Goal: Information Seeking & Learning: Learn about a topic

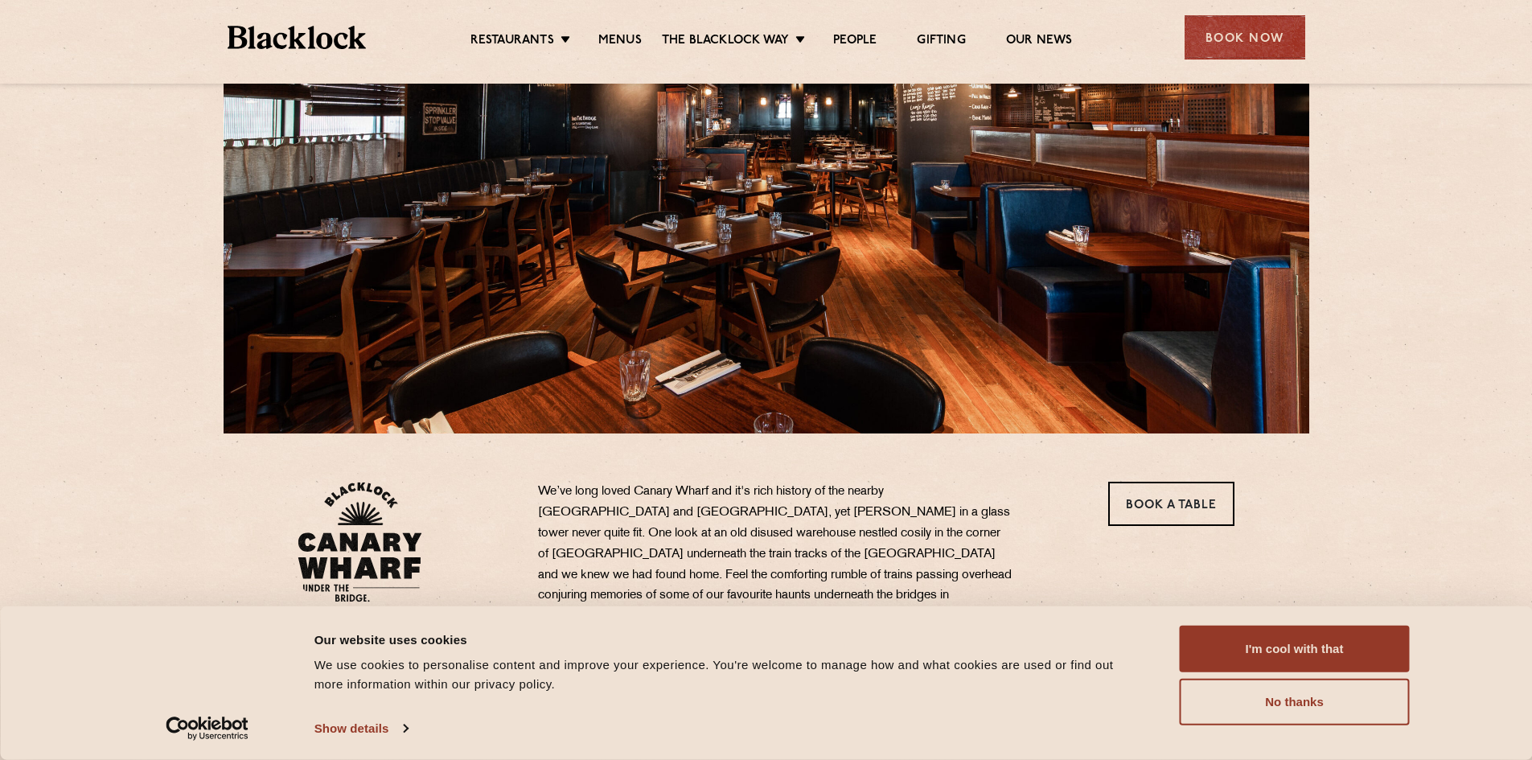
scroll to position [161, 0]
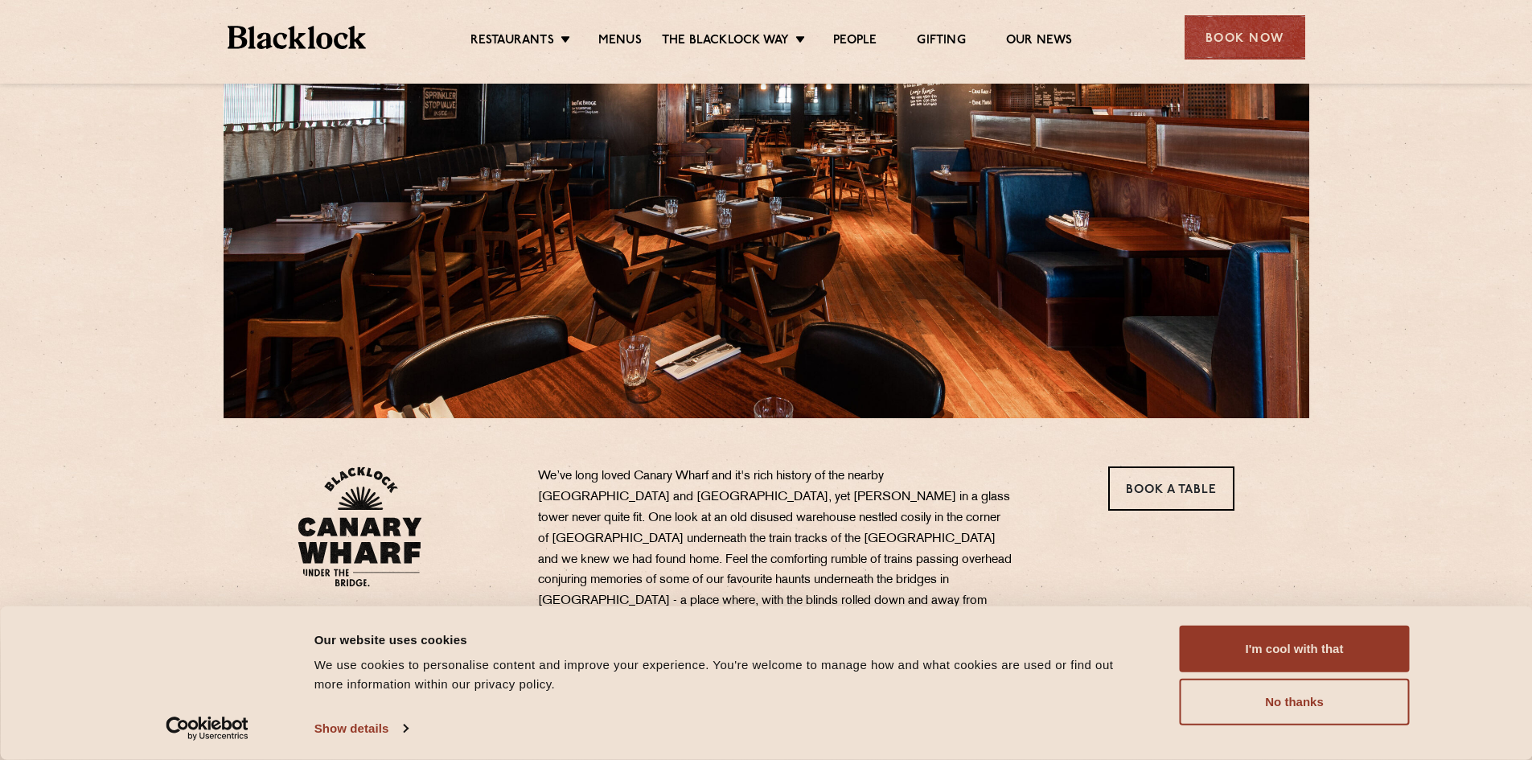
click at [613, 55] on div "Restaurants Soho City Shoreditch Covent Garden Canary Wharf Manchester Birmingh…" at bounding box center [766, 36] width 1126 height 72
click at [622, 43] on link "Menus" at bounding box center [619, 42] width 43 height 18
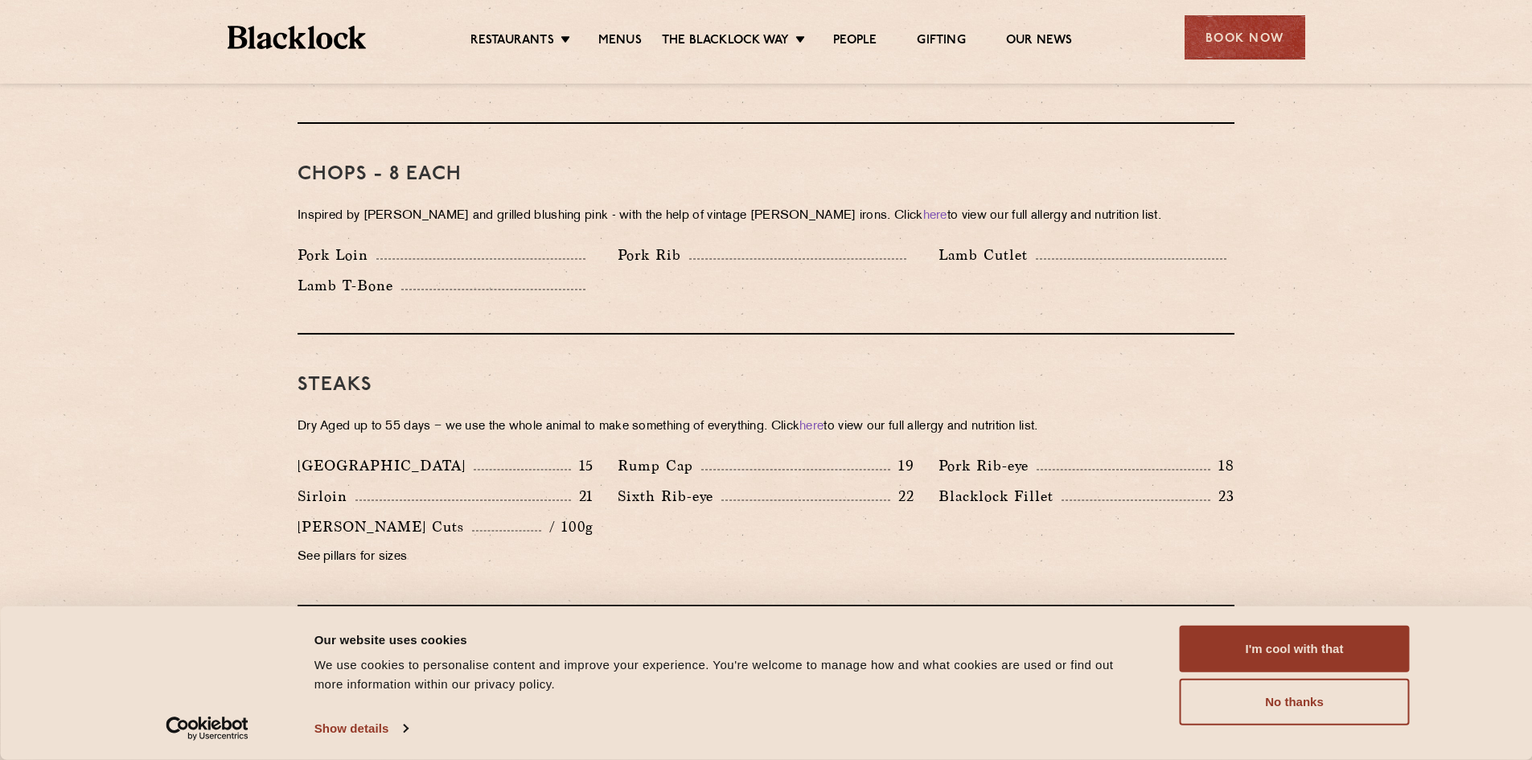
scroll to position [1286, 0]
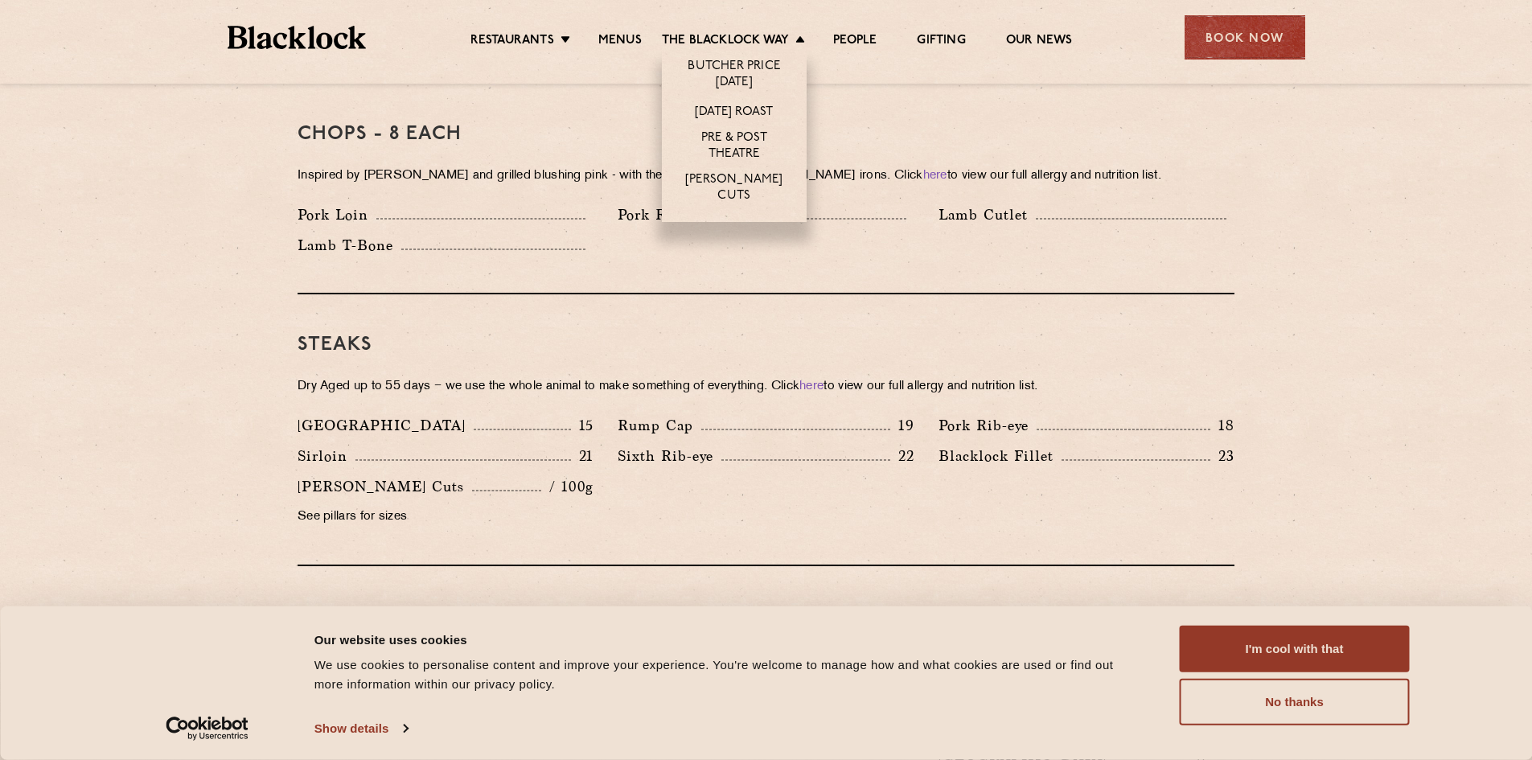
click at [736, 99] on li "[DATE] Roast" at bounding box center [734, 111] width 145 height 30
click at [730, 103] on li "[DATE] Roast" at bounding box center [734, 111] width 145 height 30
click at [725, 105] on link "[DATE] Roast" at bounding box center [734, 114] width 78 height 18
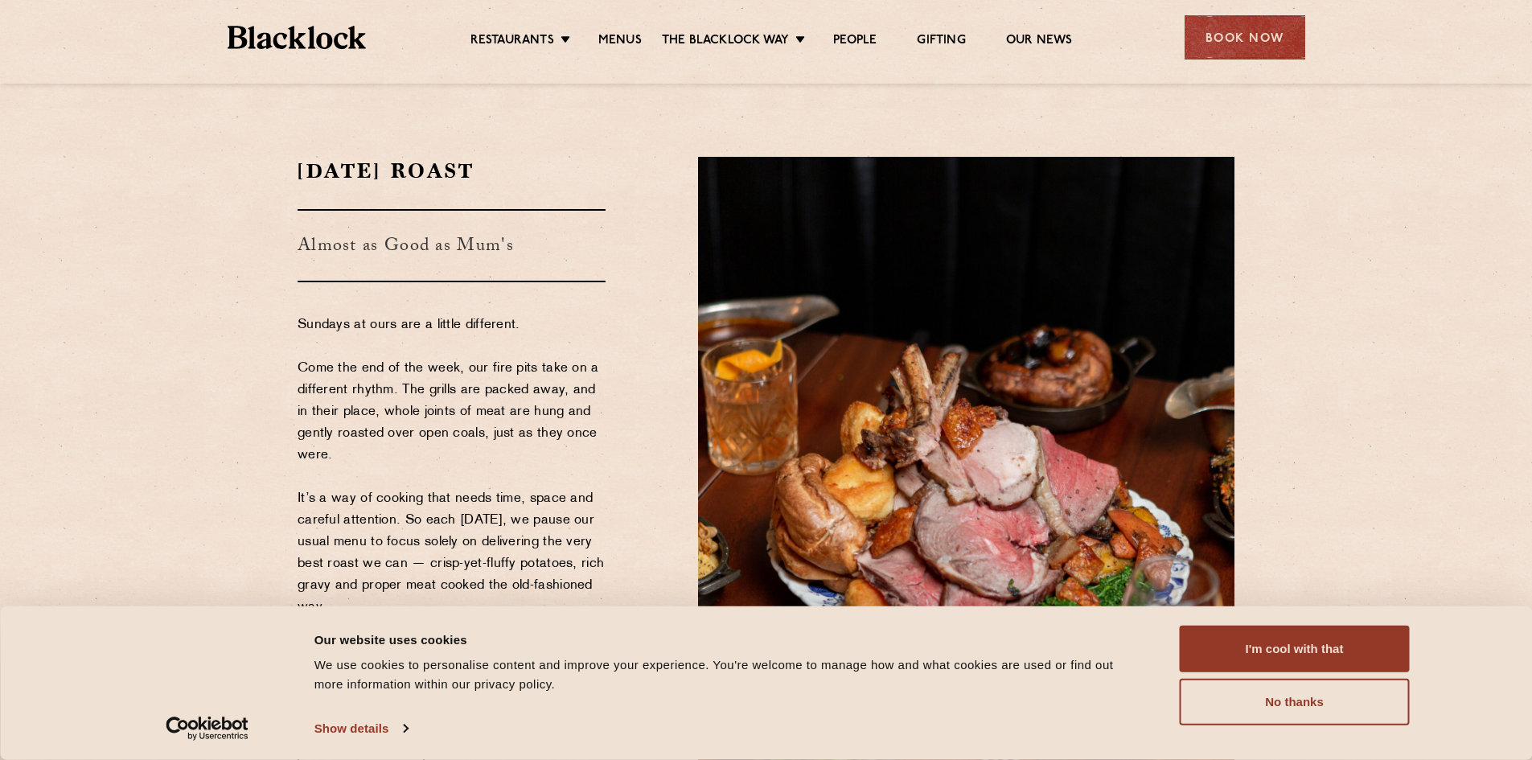
click at [1297, 676] on div "I'm cool with that Customize Allow selection No thanks" at bounding box center [1294, 675] width 230 height 100
click at [1305, 657] on button "I'm cool with that" at bounding box center [1294, 648] width 230 height 47
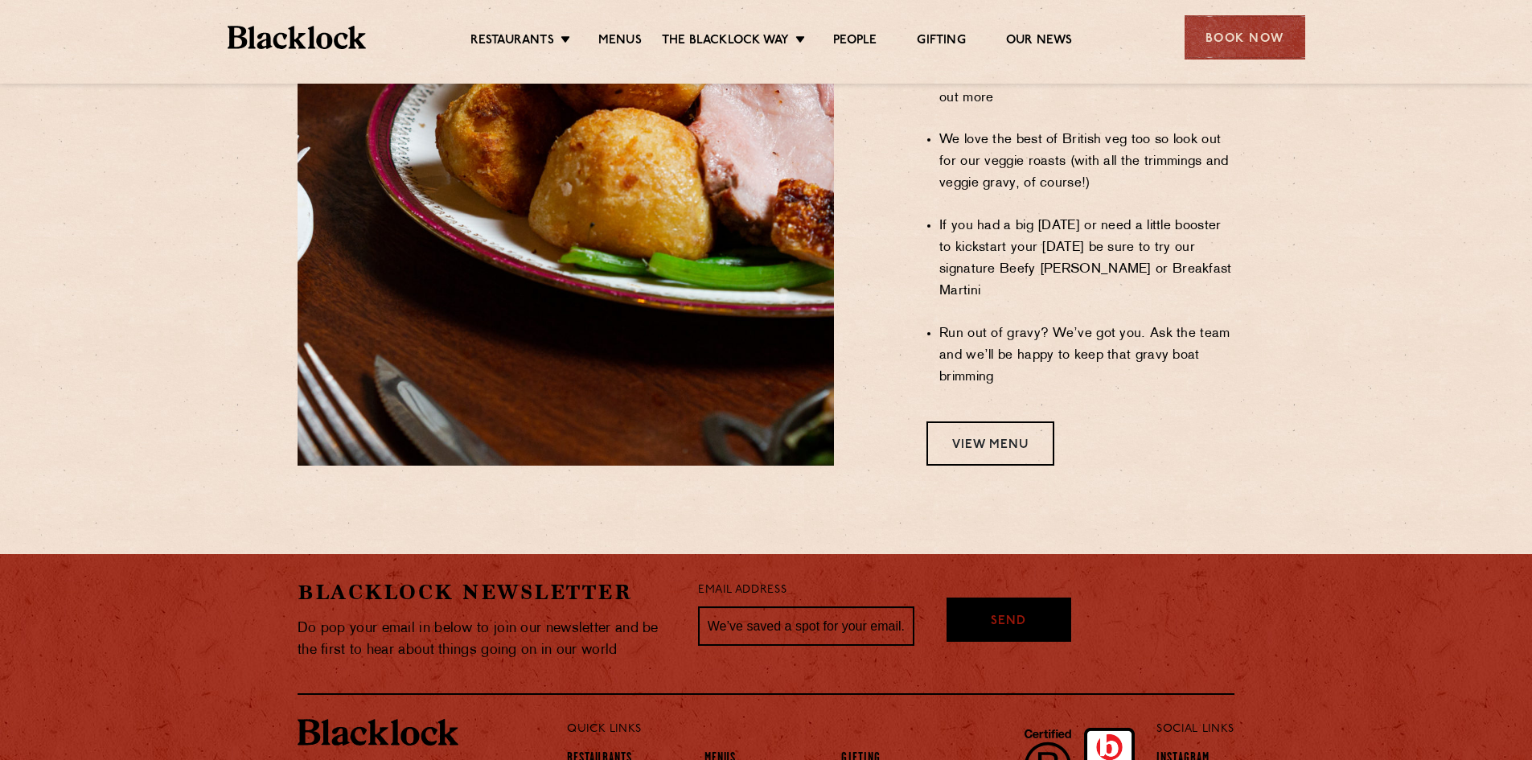
scroll to position [1447, 0]
